Goal: Task Accomplishment & Management: Manage account settings

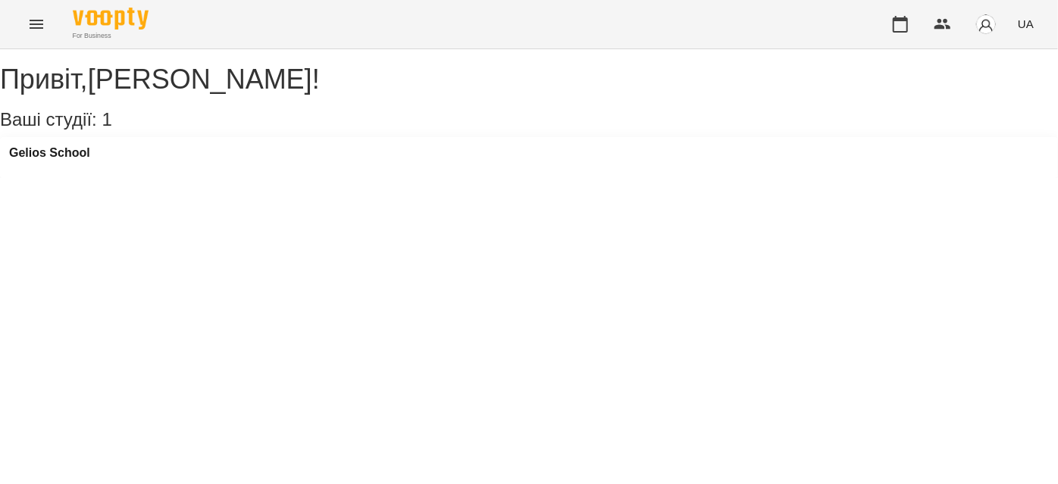
click at [30, 24] on icon "Menu" at bounding box center [37, 24] width 14 height 9
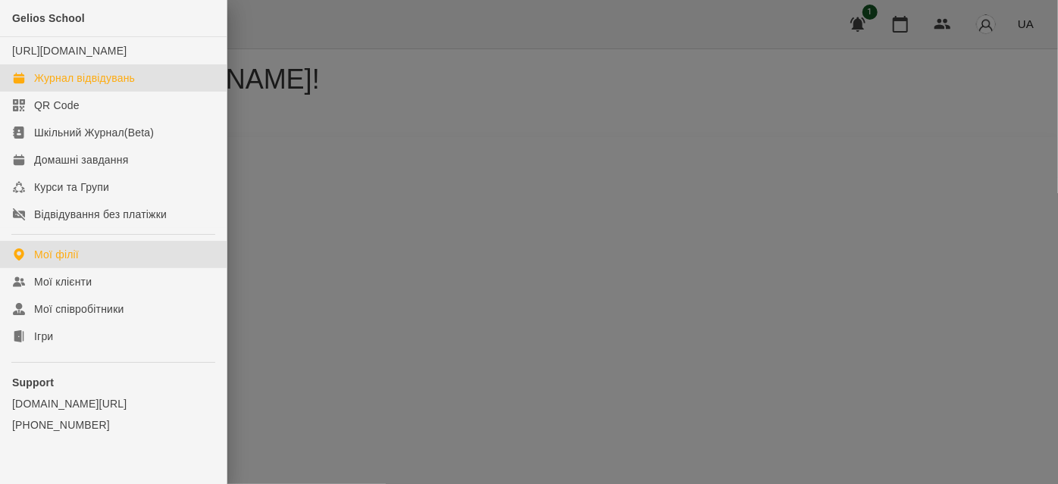
click at [96, 86] on div "Журнал відвідувань" at bounding box center [84, 78] width 101 height 15
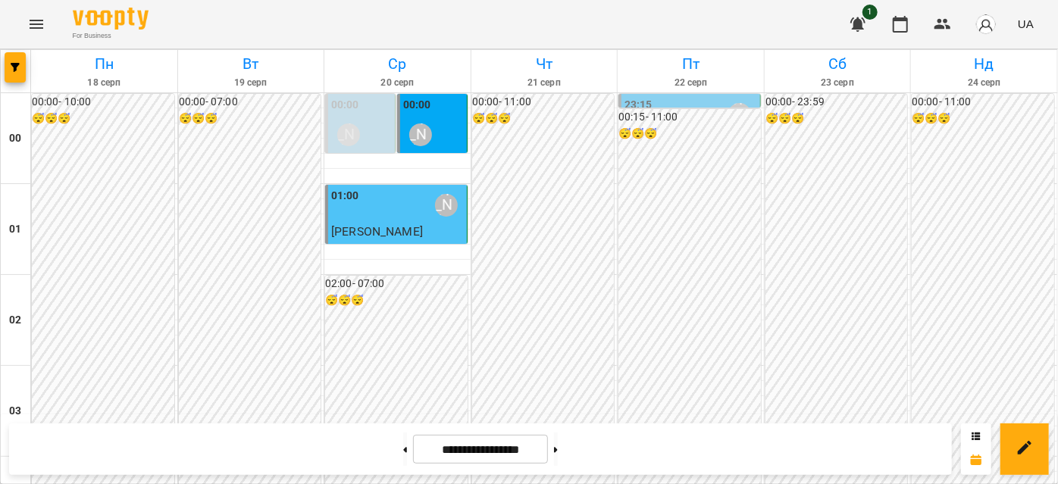
scroll to position [826, 0]
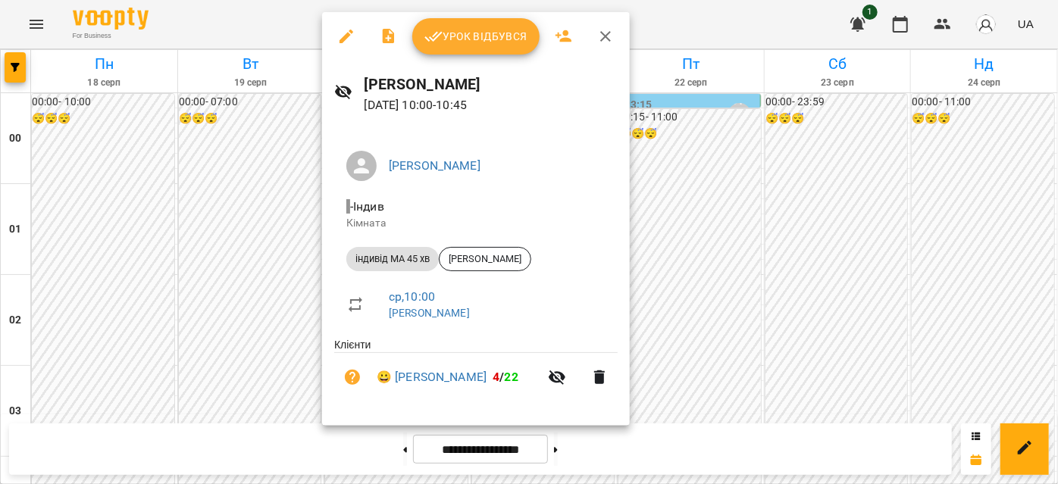
click at [442, 41] on span "Урок відбувся" at bounding box center [476, 36] width 103 height 18
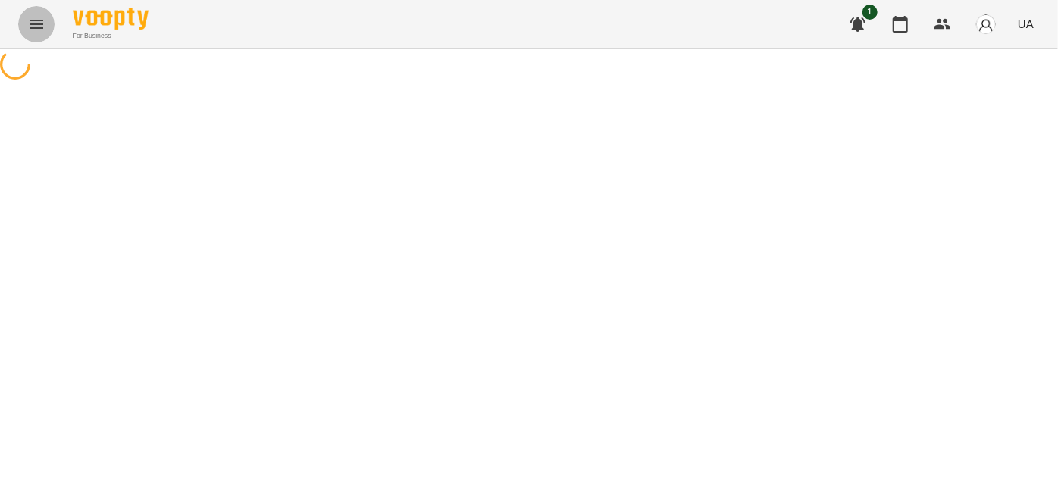
click at [22, 30] on button "Menu" at bounding box center [36, 24] width 36 height 36
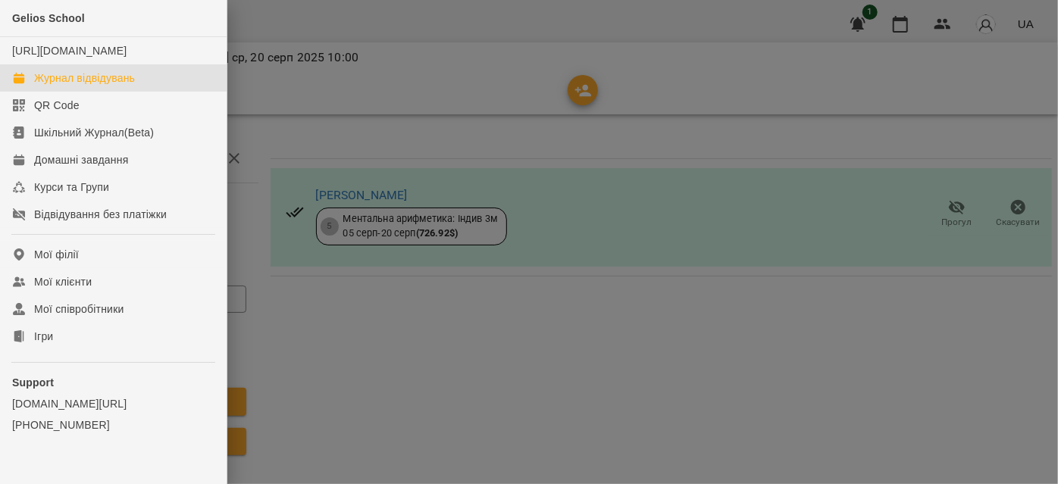
click at [56, 92] on link "Журнал відвідувань" at bounding box center [113, 77] width 227 height 27
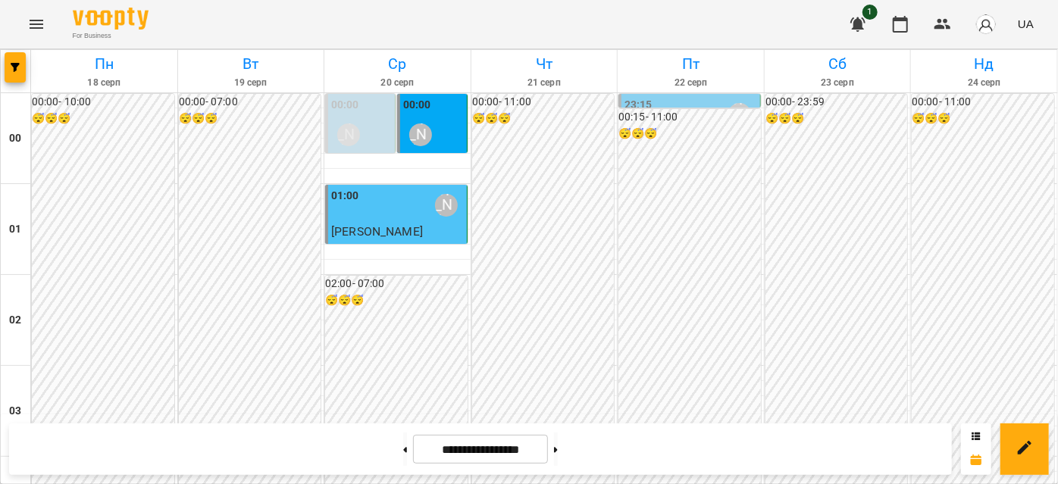
scroll to position [964, 0]
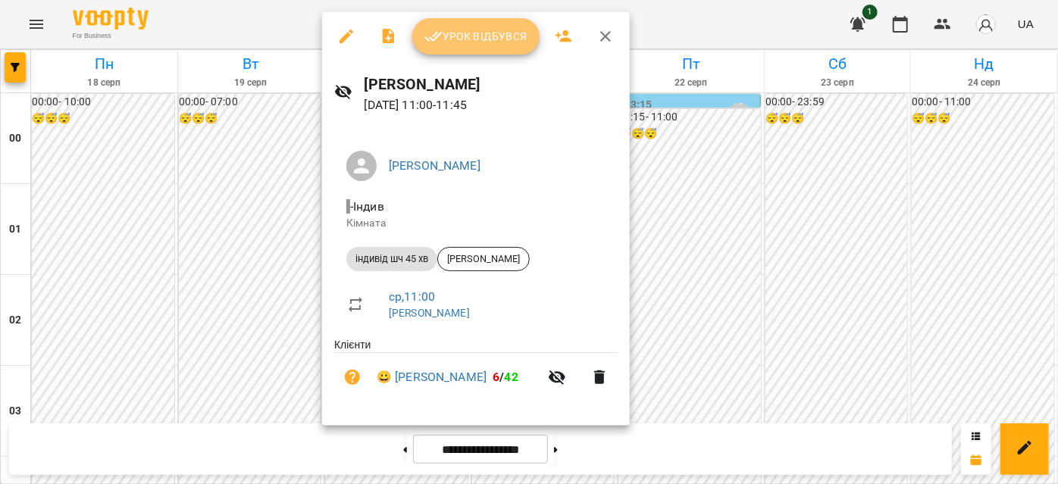
click at [443, 42] on span "Урок відбувся" at bounding box center [476, 36] width 103 height 18
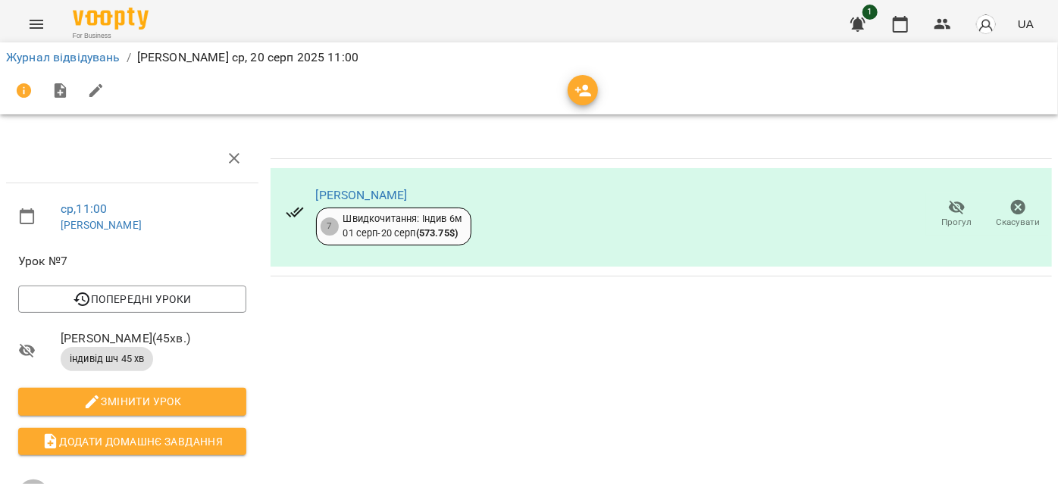
click at [25, 21] on button "Menu" at bounding box center [36, 24] width 36 height 36
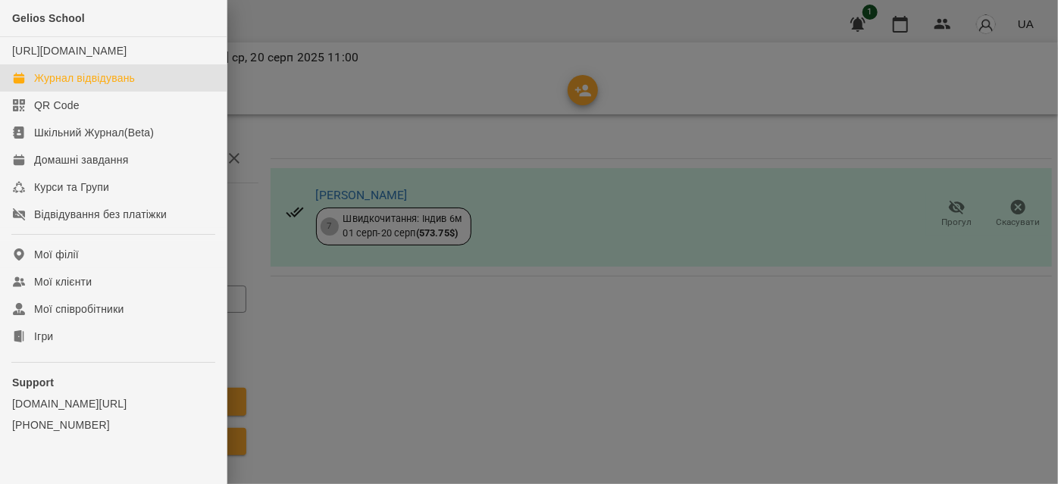
click at [85, 86] on div "Журнал відвідувань" at bounding box center [84, 78] width 101 height 15
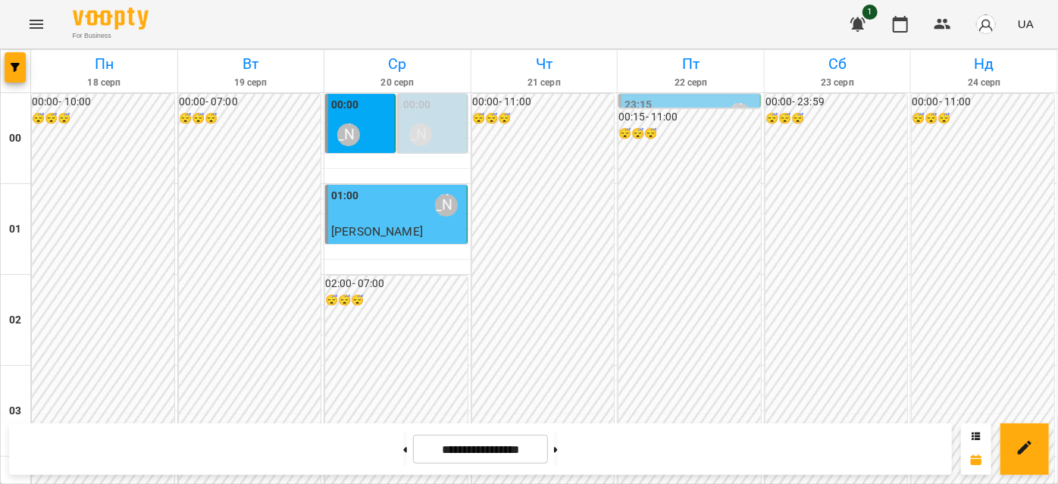
scroll to position [1102, 0]
click at [403, 456] on button at bounding box center [405, 449] width 4 height 33
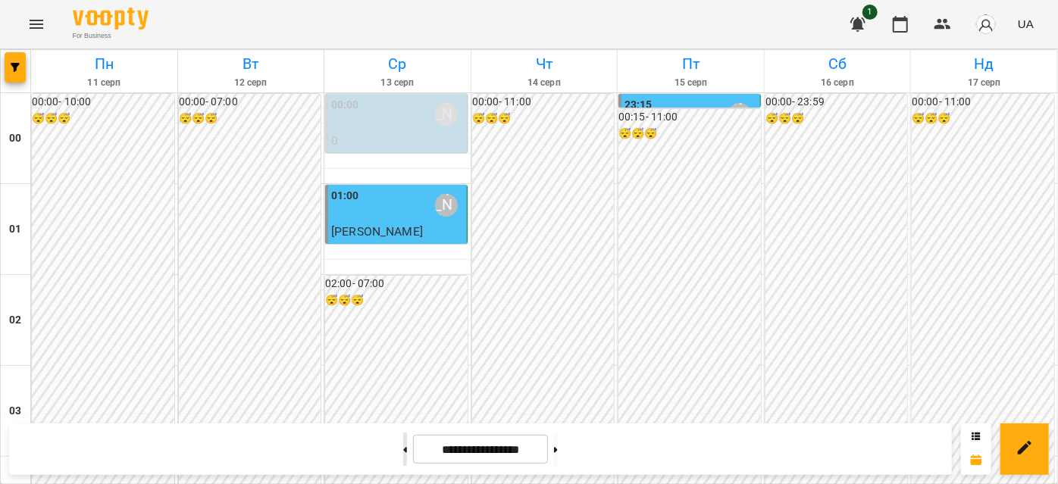
click at [403, 456] on button at bounding box center [405, 449] width 4 height 33
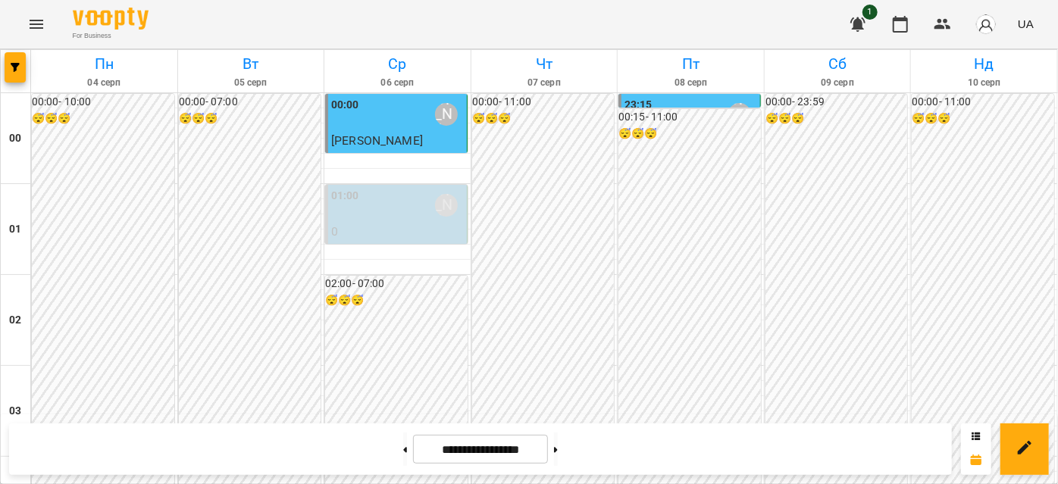
scroll to position [1791, 0]
click at [558, 455] on button at bounding box center [556, 449] width 4 height 33
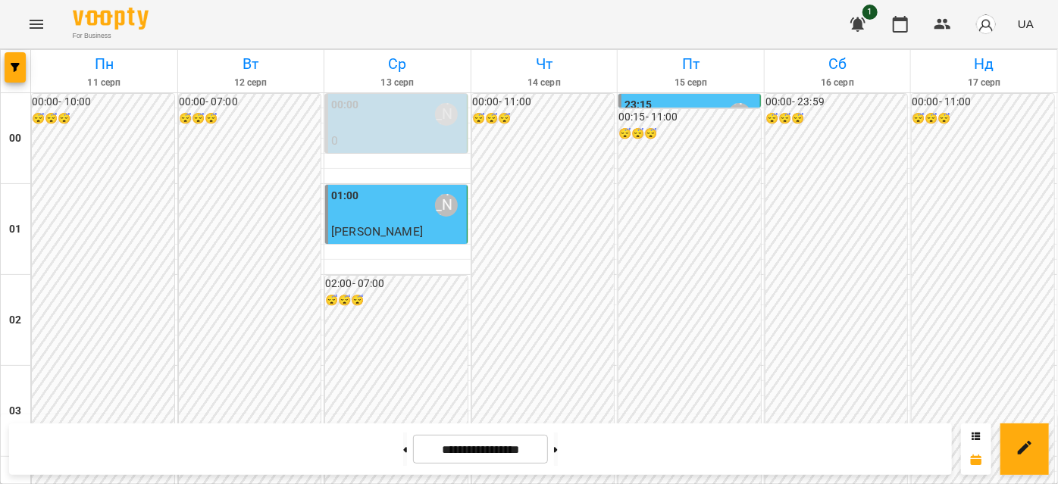
scroll to position [1171, 0]
click at [558, 447] on button at bounding box center [556, 449] width 4 height 33
type input "**********"
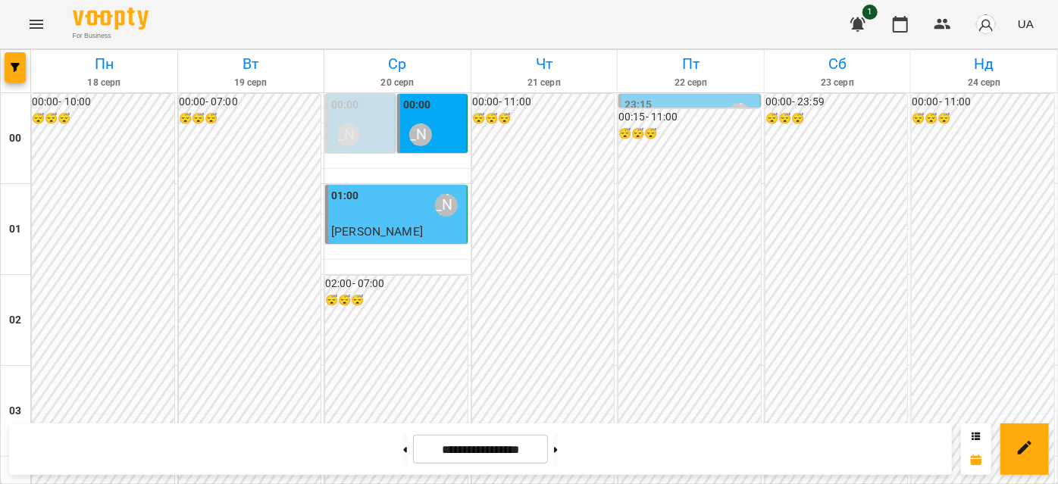
scroll to position [1584, 0]
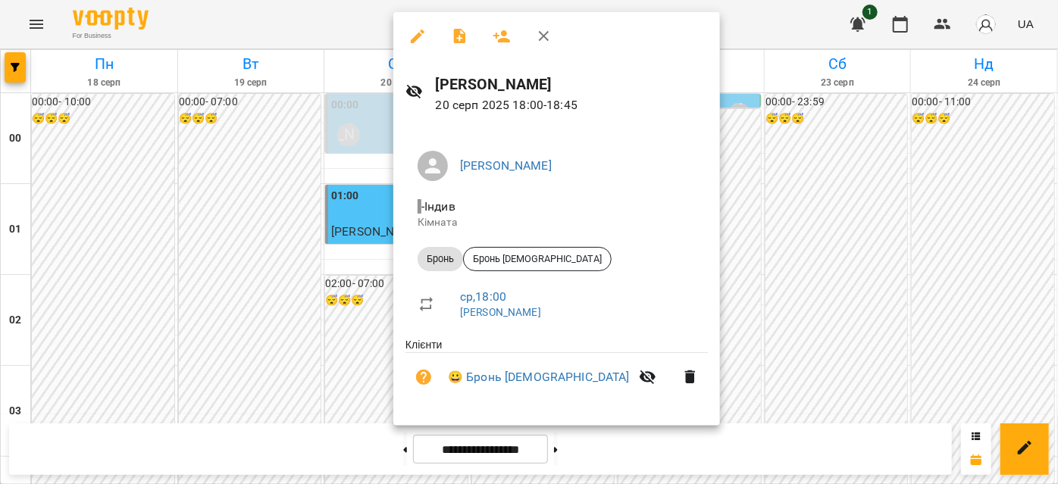
click at [547, 36] on icon "button" at bounding box center [544, 36] width 18 height 18
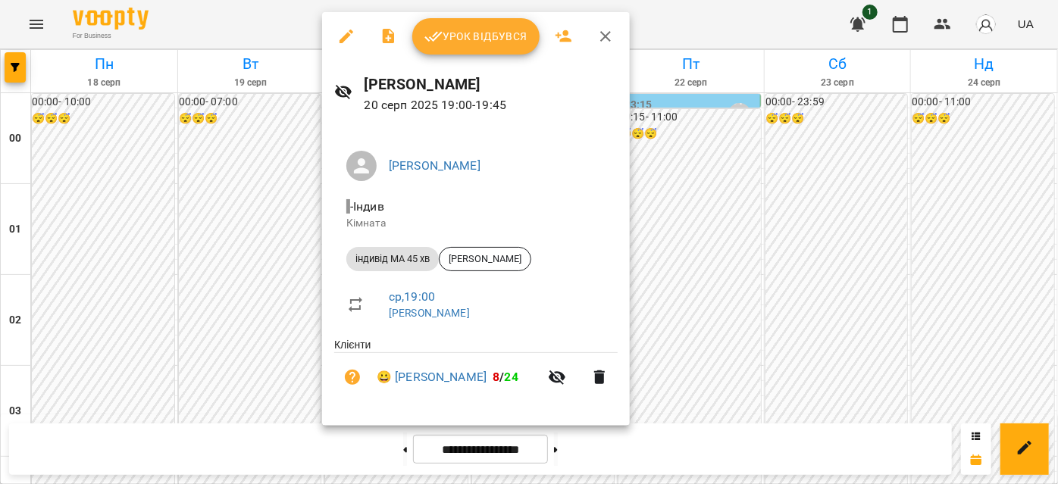
click at [600, 36] on icon "button" at bounding box center [606, 36] width 18 height 18
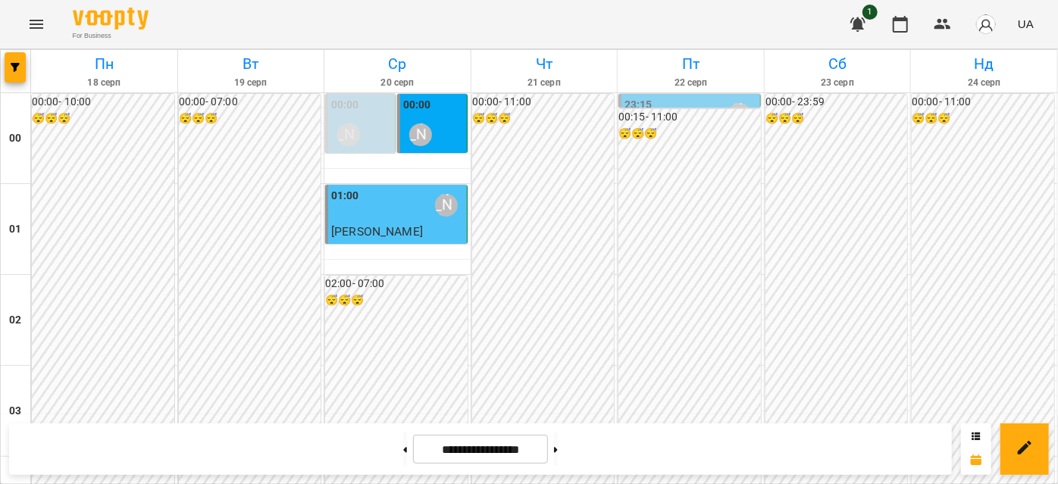
scroll to position [1377, 0]
